Goal: Information Seeking & Learning: Learn about a topic

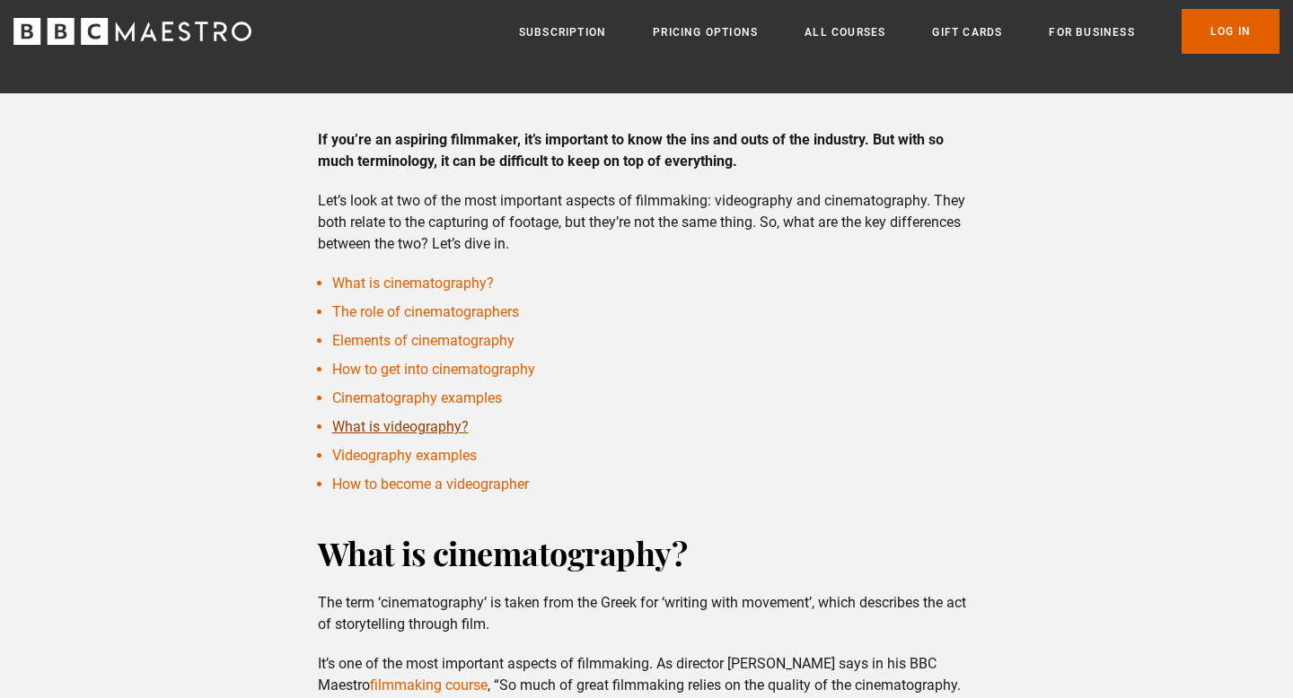
click at [427, 427] on link "What is videography?" at bounding box center [400, 426] width 136 height 17
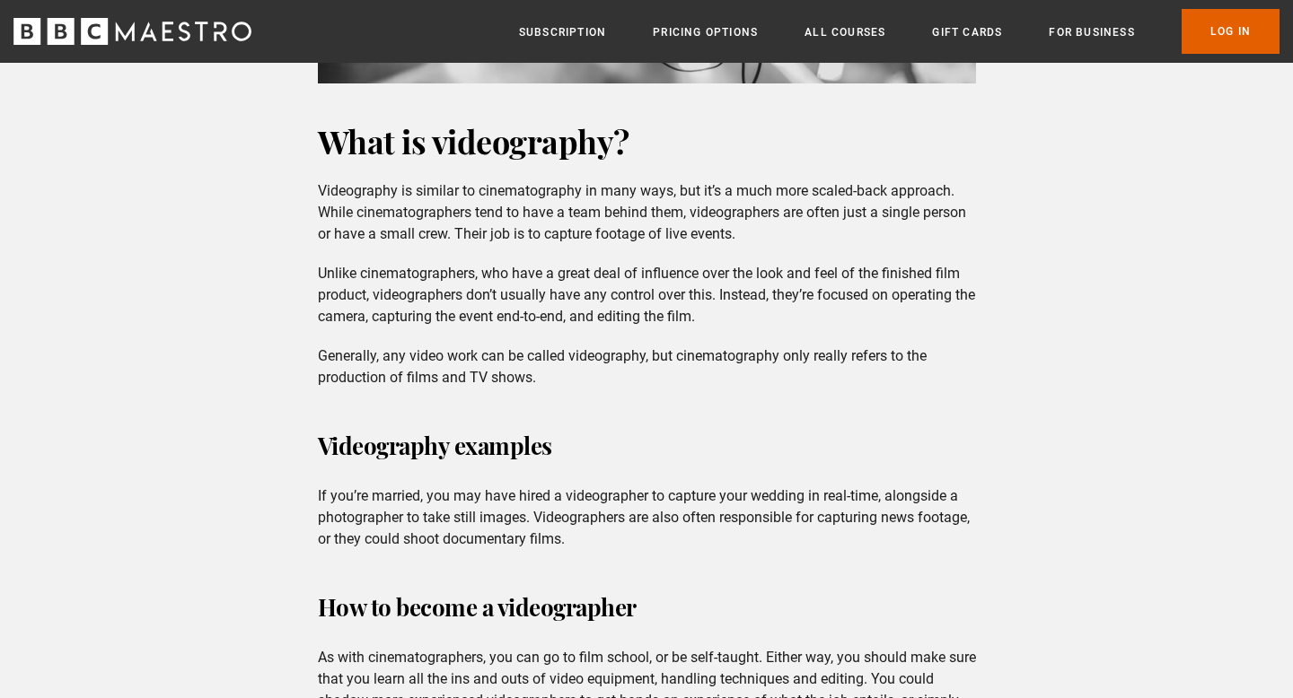
scroll to position [5876, 0]
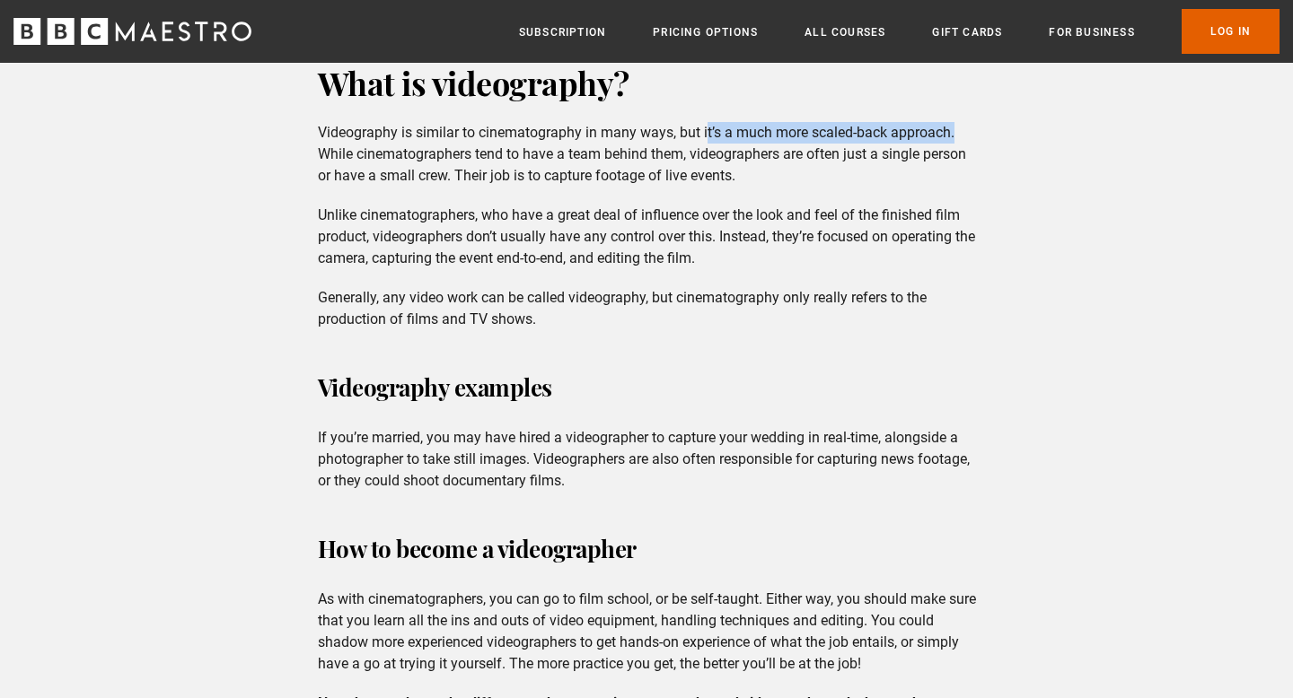
drag, startPoint x: 705, startPoint y: 153, endPoint x: 965, endPoint y: 157, distance: 260.4
click at [965, 157] on p "Videography is similar to cinematography in many ways, but it’s a much more sca…" at bounding box center [647, 154] width 658 height 65
copy p "t’s a much more scaled-back approach."
click at [443, 233] on p "Unlike cinematographers, who have a great deal of influence over the look and f…" at bounding box center [647, 237] width 658 height 65
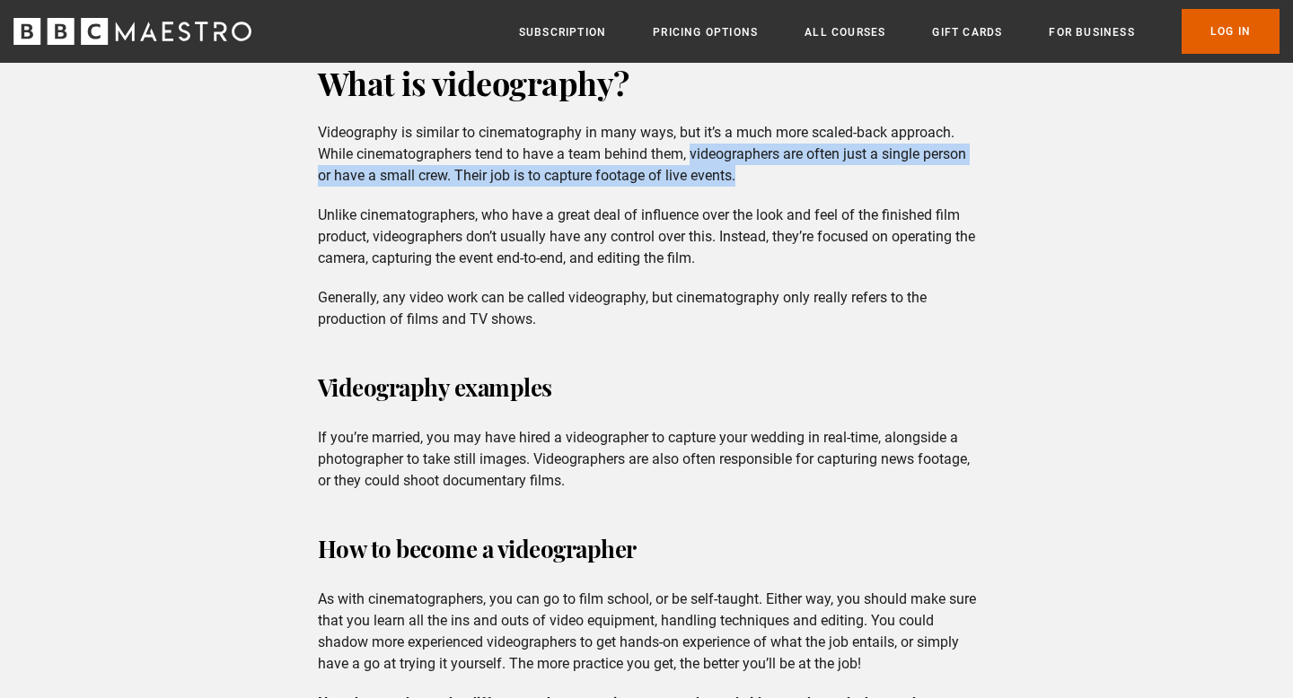
drag, startPoint x: 690, startPoint y: 176, endPoint x: 766, endPoint y: 190, distance: 76.8
click at [766, 187] on p "Videography is similar to cinematography in many ways, but it’s a much more sca…" at bounding box center [647, 154] width 658 height 65
copy p "videographers are often just a single person or have a small crew. Their job is…"
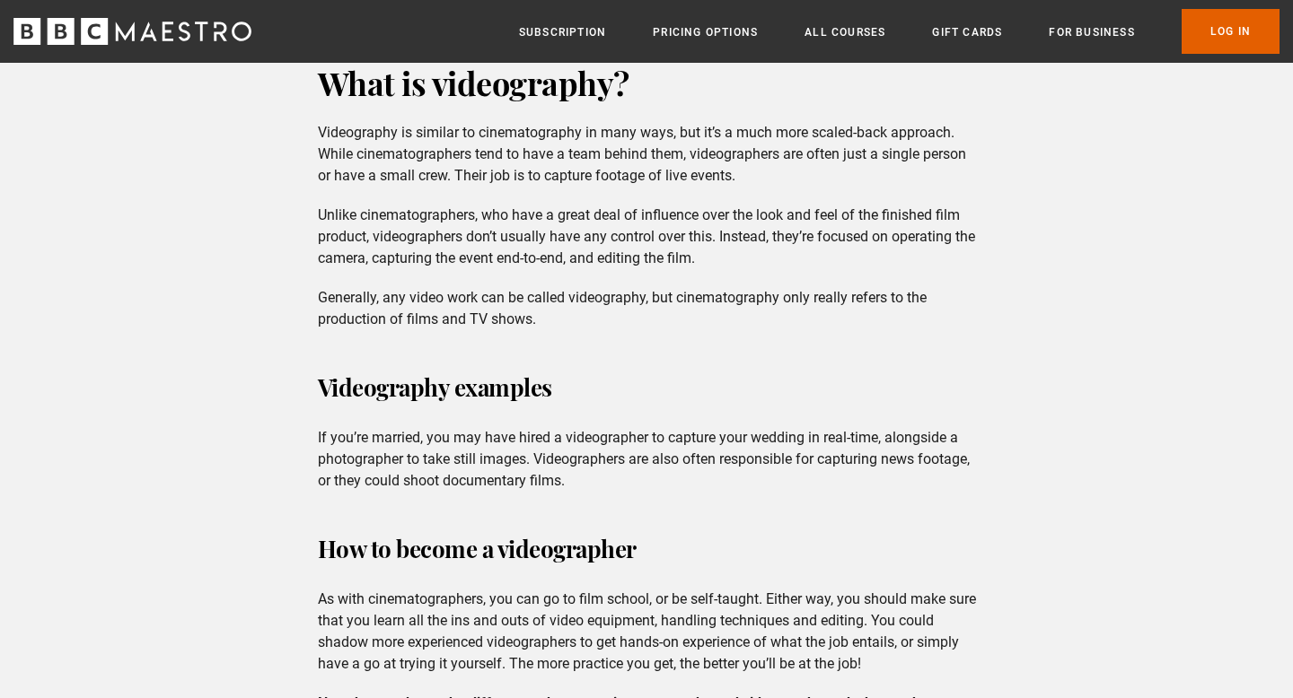
click at [617, 234] on p "Unlike cinematographers, who have a great deal of influence over the look and f…" at bounding box center [647, 237] width 658 height 65
drag, startPoint x: 457, startPoint y: 198, endPoint x: 758, endPoint y: 198, distance: 300.7
click at [758, 187] on p "Videography is similar to cinematography in many ways, but it’s a much more sca…" at bounding box center [647, 154] width 658 height 65
drag, startPoint x: 776, startPoint y: 259, endPoint x: 896, endPoint y: 266, distance: 120.5
click at [896, 266] on p "Unlike cinematographers, who have a great deal of influence over the look and f…" at bounding box center [647, 237] width 658 height 65
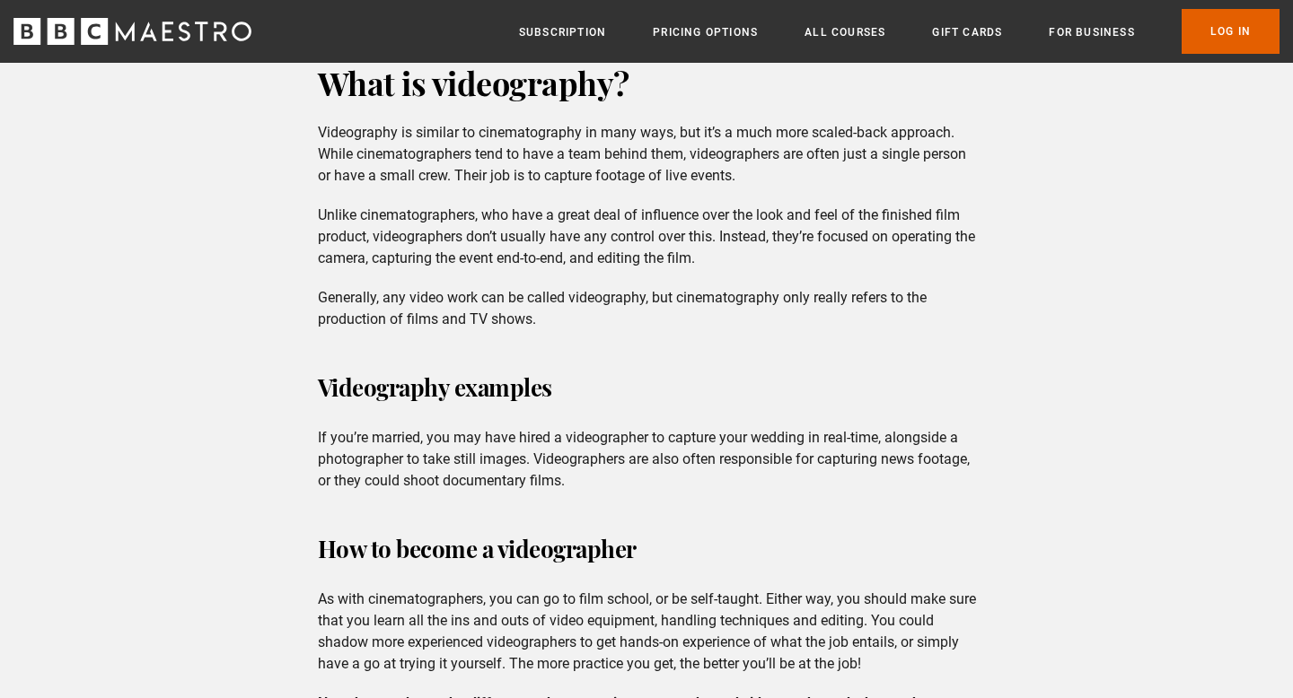
click at [823, 257] on p "Unlike cinematographers, who have a great deal of influence over the look and f…" at bounding box center [647, 237] width 658 height 65
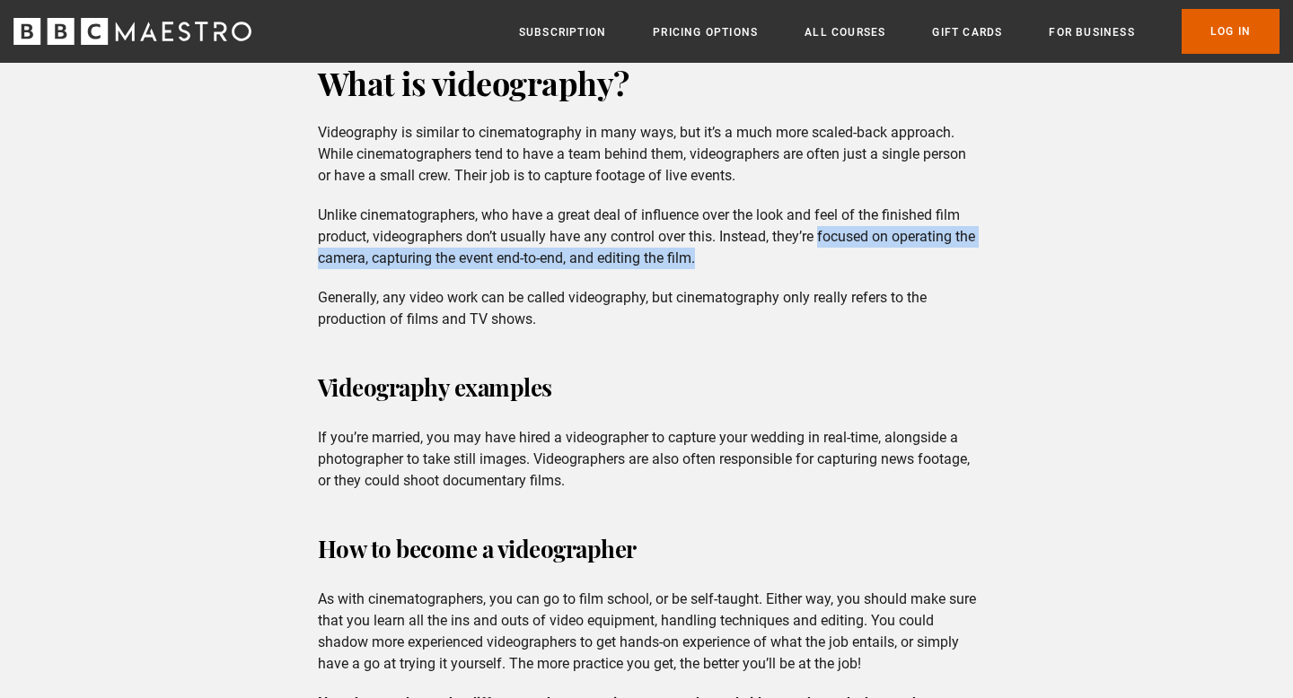
drag, startPoint x: 821, startPoint y: 257, endPoint x: 875, endPoint y: 277, distance: 57.7
click at [875, 269] on p "Unlike cinematographers, who have a great deal of influence over the look and f…" at bounding box center [647, 237] width 658 height 65
copy p "focused on operating the camera, capturing the event end-to-end, and editing th…"
